Goal: Navigation & Orientation: Find specific page/section

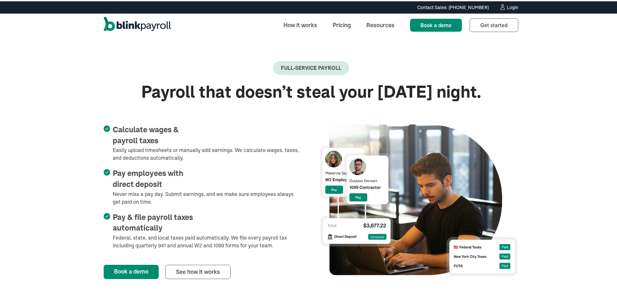
scroll to position [79, 0]
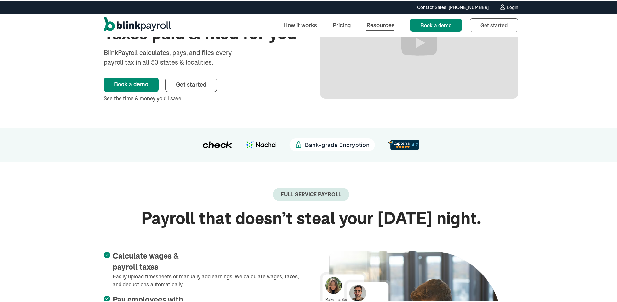
click at [371, 17] on link "Resources" at bounding box center [380, 24] width 39 height 14
click at [372, 25] on link "Resources" at bounding box center [380, 24] width 39 height 14
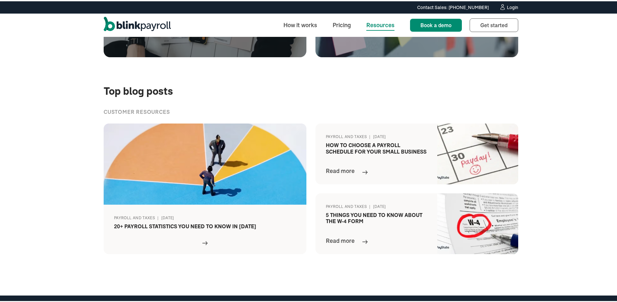
scroll to position [296, 0]
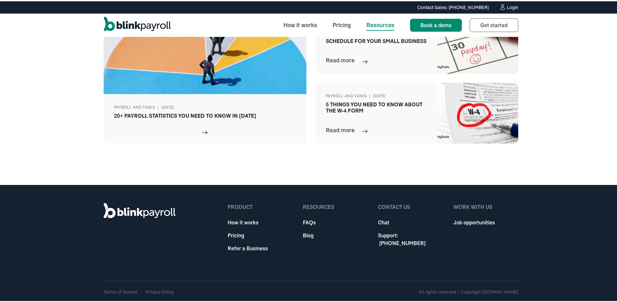
click at [248, 250] on link "Refer a Business" at bounding box center [248, 247] width 40 height 8
click at [247, 246] on link "Refer a Business" at bounding box center [248, 247] width 40 height 8
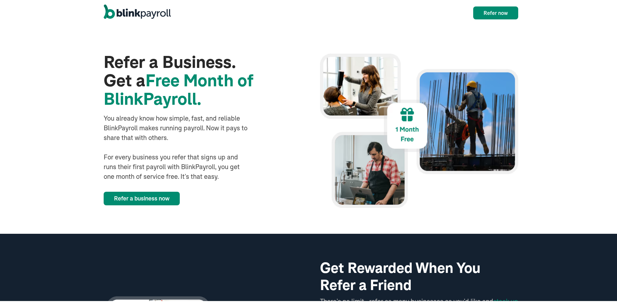
click at [132, 23] on div "Book a demo Refer now" at bounding box center [311, 11] width 440 height 23
click at [133, 11] on img "home" at bounding box center [137, 11] width 67 height 17
